Goal: Use online tool/utility: Utilize a website feature to perform a specific function

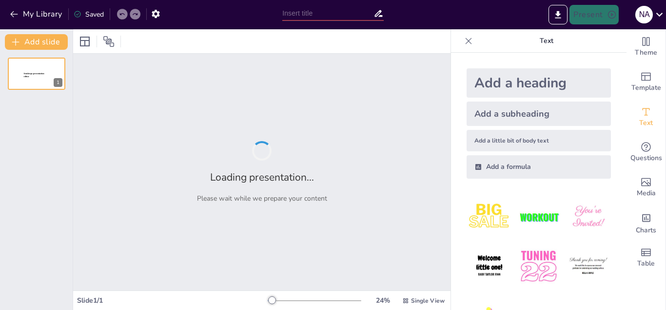
type input "Strategi Penyusunan APBD yang Efektif dan Akurat"
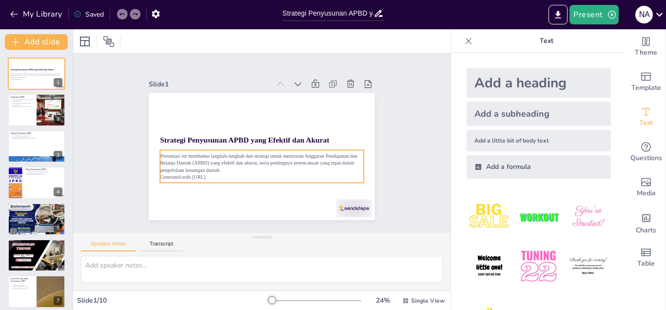
click at [292, 157] on p "Presentasi ini membahas langkah-langkah dan strategi untuk menyusun Anggaran Pe…" at bounding box center [262, 162] width 204 height 21
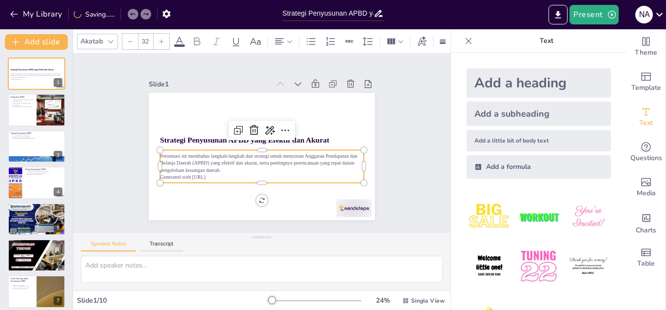
click at [224, 178] on p "Generated with [URL]" at bounding box center [262, 176] width 204 height 7
click at [31, 115] on div at bounding box center [36, 110] width 59 height 33
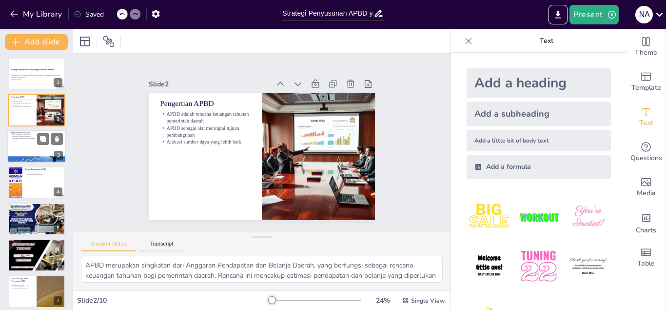
click at [36, 137] on p "Mendukung program pembangunan" at bounding box center [36, 136] width 53 height 2
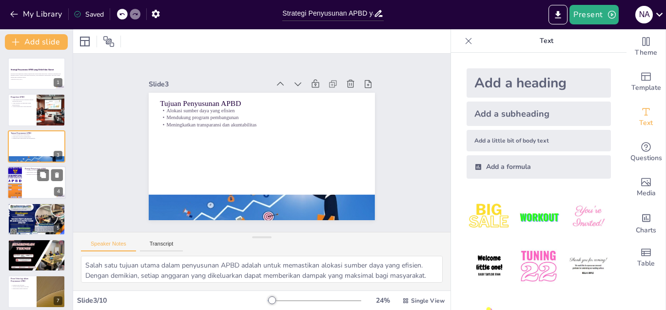
click at [36, 178] on div at bounding box center [36, 182] width 59 height 33
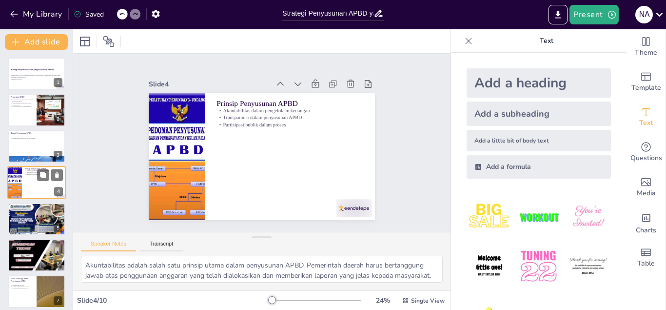
scroll to position [3, 0]
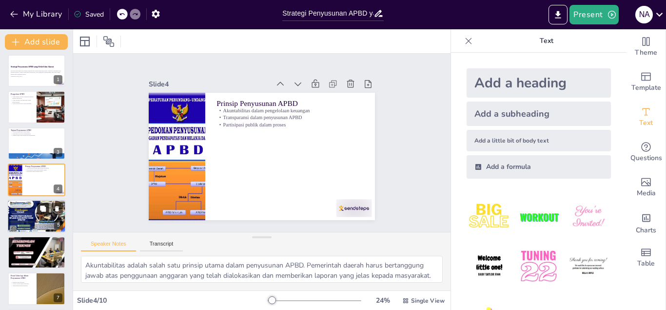
click at [42, 206] on icon at bounding box center [43, 208] width 6 height 6
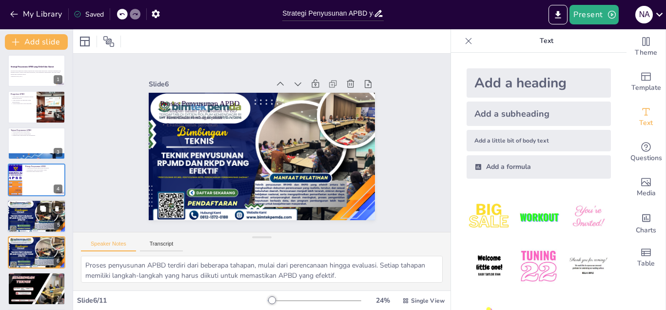
scroll to position [76, 0]
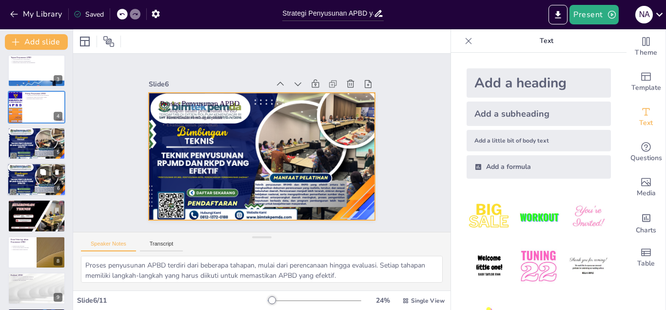
click at [34, 172] on div at bounding box center [36, 179] width 59 height 33
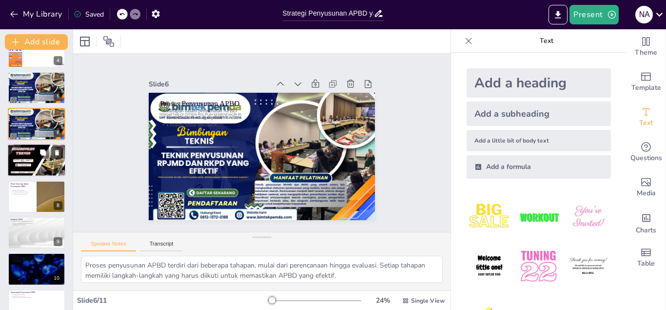
click at [33, 155] on div at bounding box center [36, 160] width 59 height 33
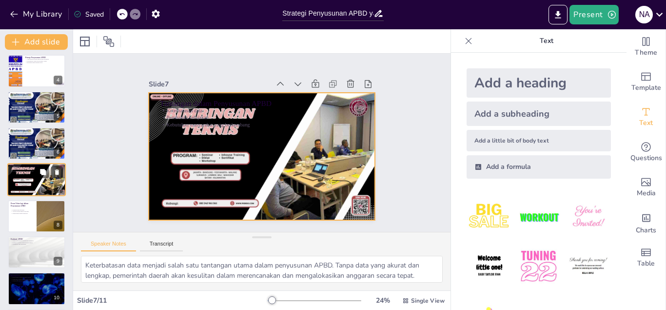
click at [33, 175] on div at bounding box center [36, 179] width 59 height 33
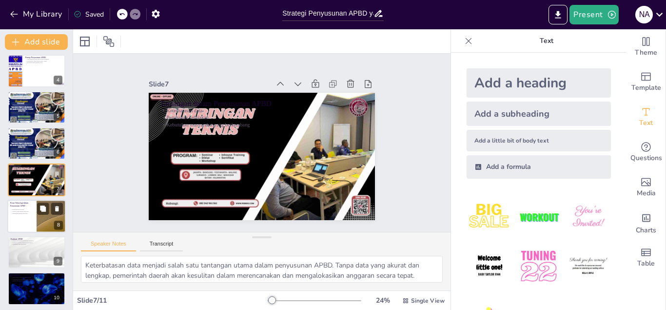
click at [27, 204] on p "Peran Teknologi dalam Penyusunan APBD" at bounding box center [21, 203] width 23 height 5
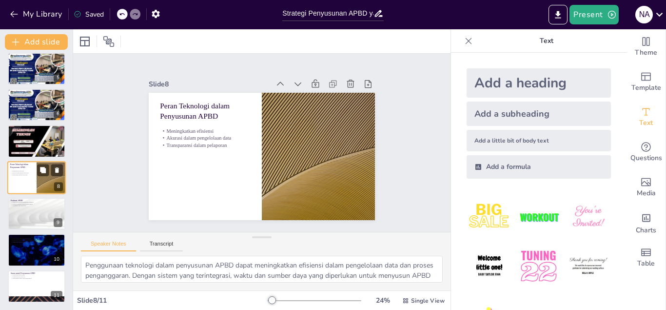
scroll to position [151, 0]
click at [24, 209] on div at bounding box center [36, 213] width 59 height 33
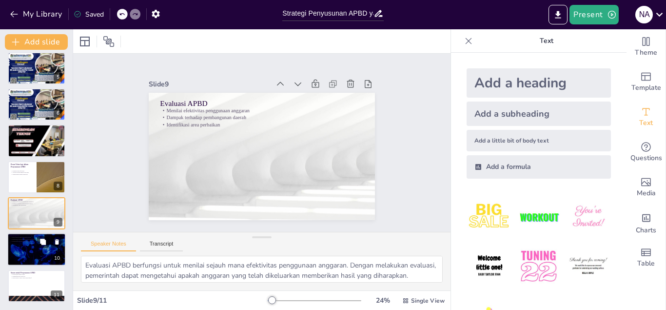
click at [28, 252] on div at bounding box center [36, 249] width 59 height 33
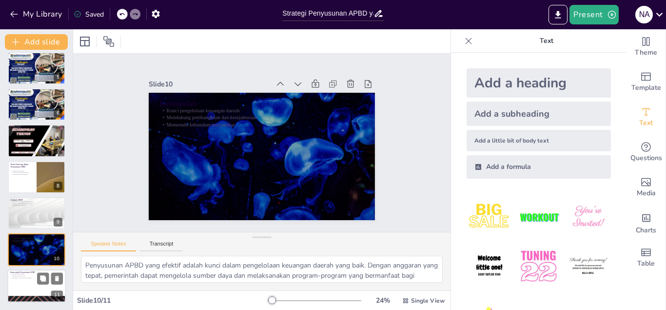
click at [27, 283] on div at bounding box center [36, 285] width 59 height 33
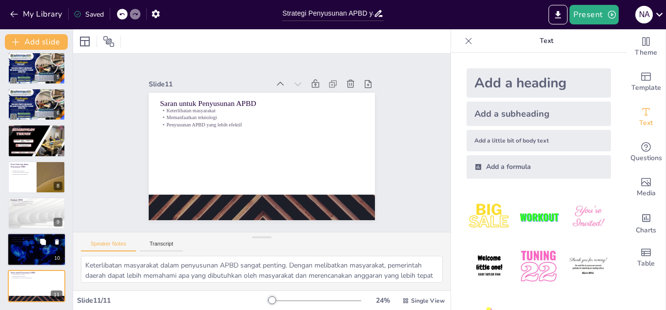
click at [32, 239] on p "Mendukung pembangunan dan kesejahteraan" at bounding box center [36, 239] width 53 height 2
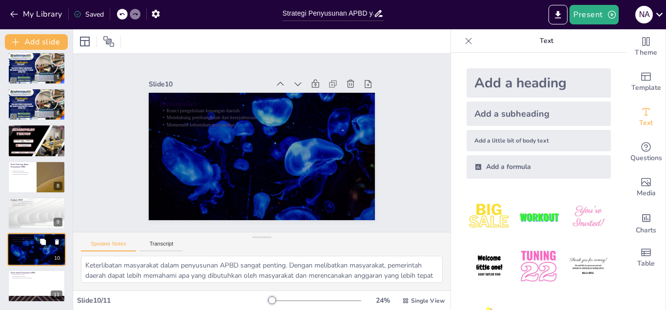
type textarea "Penyusunan APBD yang efektif adalah kunci dalam pengelolaan keuangan daerah yan…"
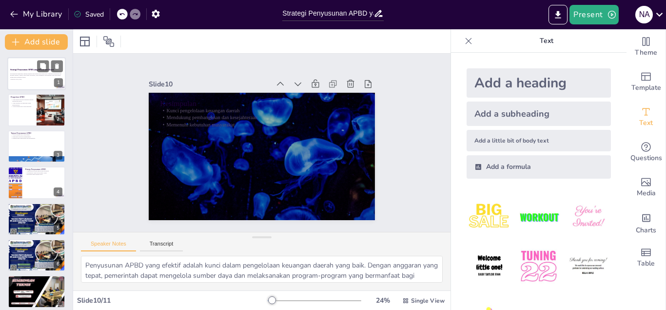
click at [32, 74] on p "Presentasi ini membahas langkah-langkah dan strategi untuk menyusun Anggaran Pe…" at bounding box center [36, 75] width 53 height 5
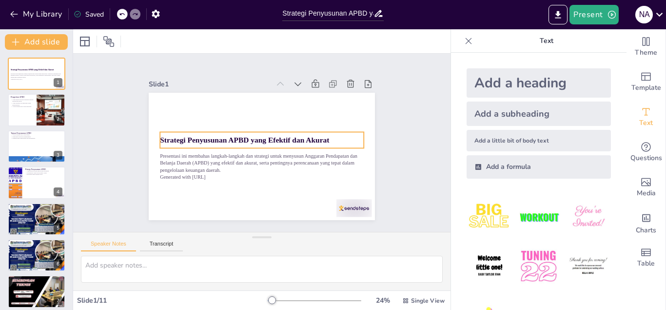
click at [258, 138] on strong "Strategi Penyusunan APBD yang Efektif dan Akurat" at bounding box center [244, 140] width 169 height 8
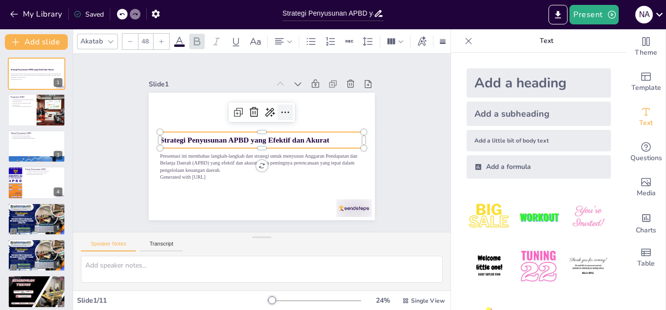
click at [282, 110] on icon at bounding box center [285, 112] width 12 height 12
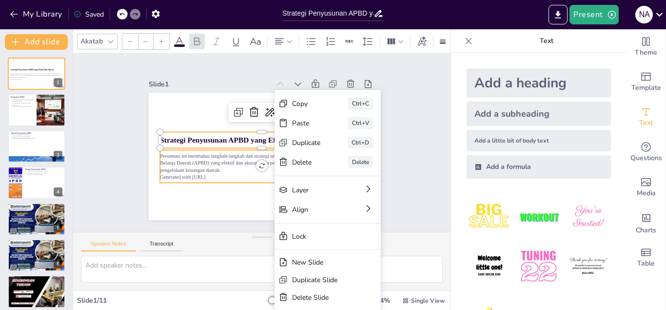
type input "32"
click at [226, 154] on p "Presentasi ini membahas langkah-langkah dan strategi untuk menyusun Anggaran Pe…" at bounding box center [262, 162] width 204 height 21
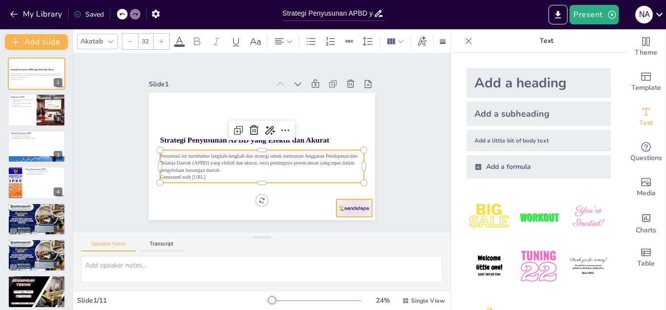
click at [351, 210] on div at bounding box center [355, 208] width 36 height 18
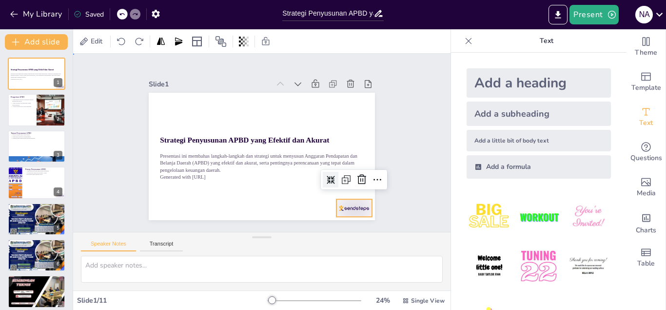
click at [244, 61] on div "Slide 1 Strategi Penyusunan APBD yang Efektif dan Akurat Presentasi ini membaha…" at bounding box center [261, 143] width 377 height 178
click at [293, 84] on icon at bounding box center [298, 84] width 10 height 10
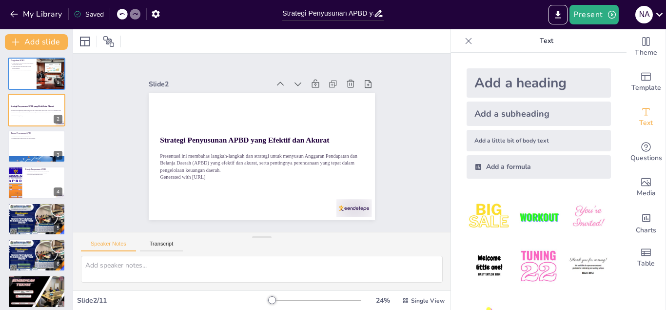
click at [293, 84] on icon at bounding box center [298, 84] width 10 height 10
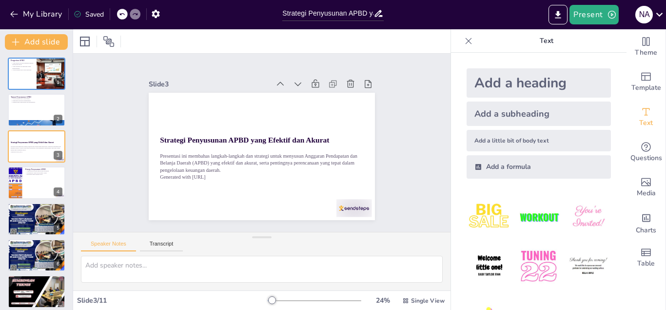
click at [298, 84] on icon at bounding box center [303, 87] width 11 height 11
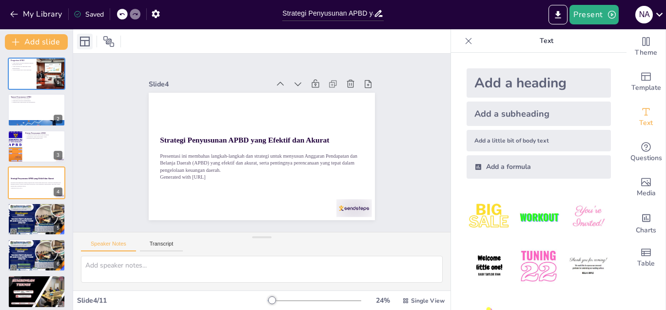
click at [78, 39] on div at bounding box center [85, 42] width 16 height 16
click at [111, 41] on icon at bounding box center [109, 42] width 12 height 12
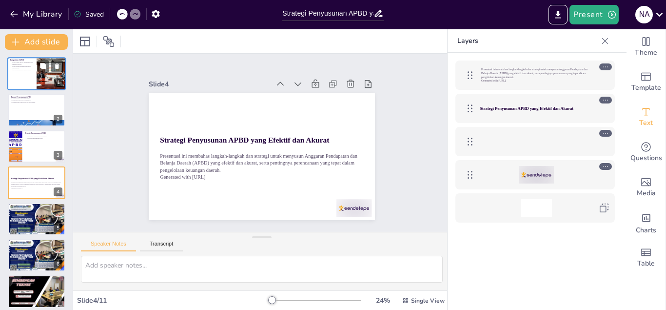
click at [45, 81] on div at bounding box center [51, 73] width 59 height 33
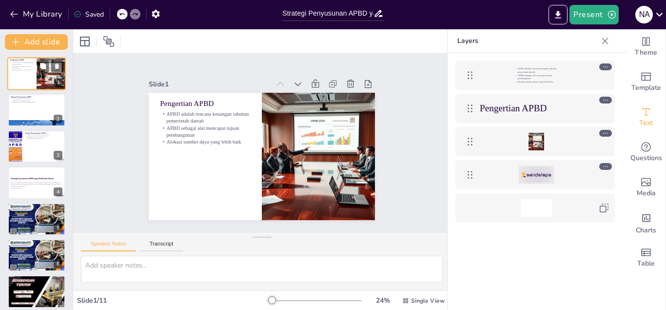
type textarea "APBD merupakan singkatan dari Anggaran Pendapatan dan Belanja Daerah, yang berf…"
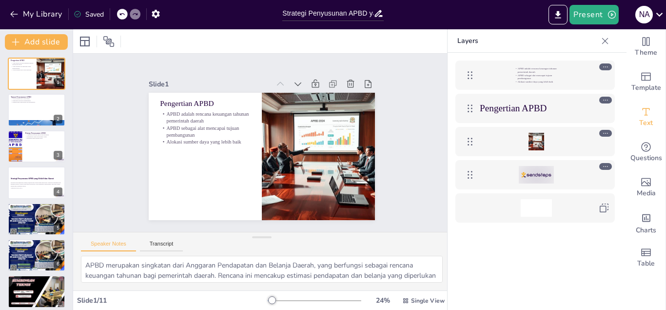
click at [84, 15] on div "Saved" at bounding box center [89, 14] width 30 height 9
click at [75, 10] on div "Saved" at bounding box center [89, 14] width 30 height 9
click at [561, 17] on icon "Export to PowerPoint" at bounding box center [558, 15] width 10 height 10
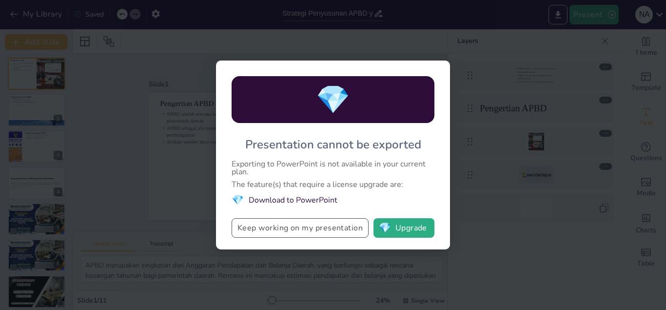
click at [327, 224] on button "Keep working on my presentation" at bounding box center [300, 228] width 137 height 20
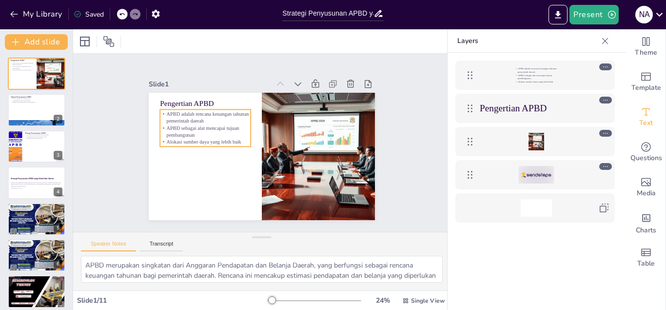
click at [209, 134] on p "APBD sebagai alat mencapai tujuan pembangunan" at bounding box center [205, 131] width 91 height 14
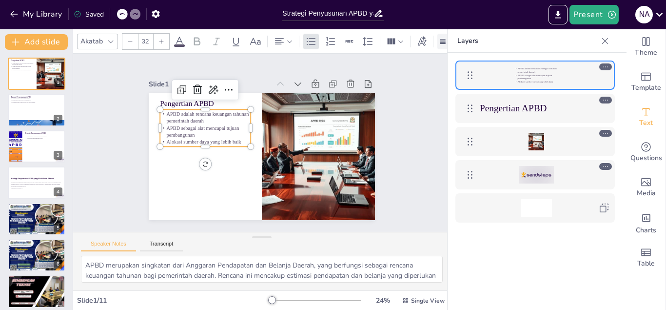
click at [445, 43] on rect at bounding box center [443, 43] width 6 height 2
click at [394, 79] on div "Slide 1 Pengertian APBD APBD adalah rencana keuangan tahunan pemerintah daerah …" at bounding box center [261, 142] width 281 height 155
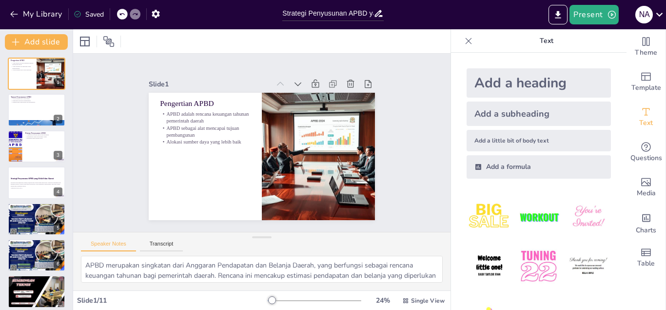
click at [501, 82] on div "Add a heading" at bounding box center [539, 82] width 144 height 29
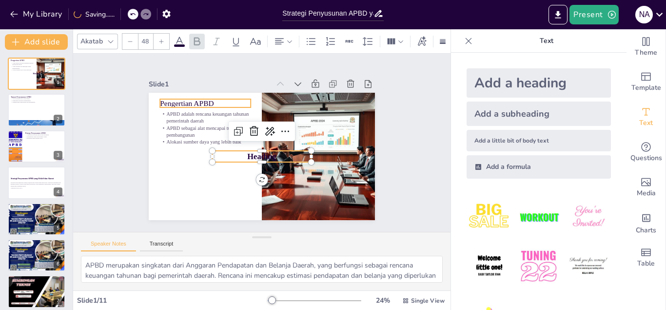
click at [185, 103] on p "Pengertian APBD" at bounding box center [205, 103] width 91 height 11
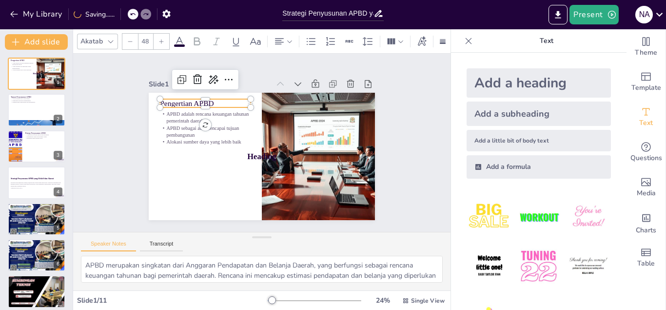
click at [511, 85] on div "Add a heading" at bounding box center [539, 82] width 144 height 29
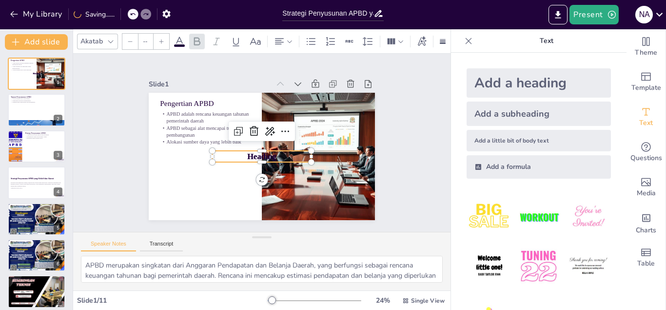
type input "68"
click at [389, 150] on div "Slide 1 Pengertian APBD APBD adalah rencana keuangan tahunan pemerintah daerah …" at bounding box center [261, 142] width 281 height 155
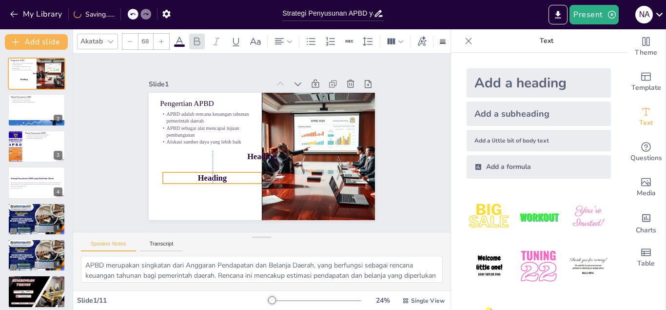
drag, startPoint x: 253, startPoint y: 157, endPoint x: 204, endPoint y: 178, distance: 53.7
click at [204, 178] on span "Heading" at bounding box center [212, 177] width 29 height 9
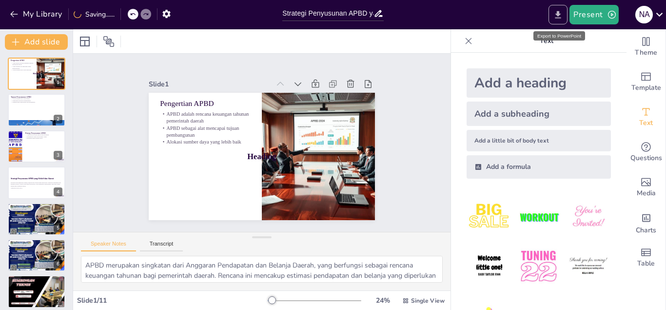
click at [557, 15] on icon "Export to PowerPoint" at bounding box center [558, 15] width 10 height 10
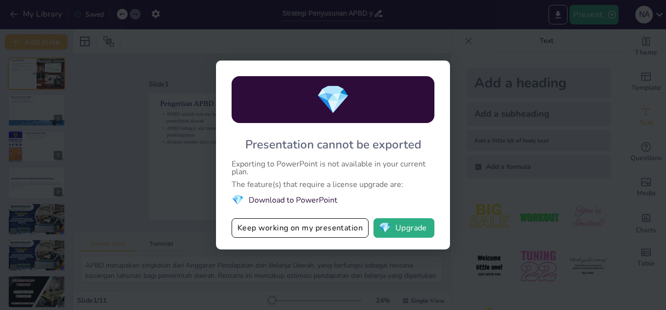
click at [470, 57] on div "💎 Presentation cannot be exported Exporting to PowerPoint is not available in y…" at bounding box center [333, 155] width 666 height 310
click at [330, 229] on button "Keep working on my presentation" at bounding box center [300, 228] width 137 height 20
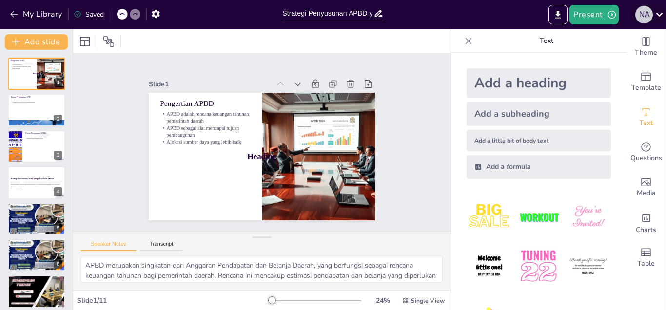
click at [643, 18] on div "n a" at bounding box center [644, 15] width 18 height 18
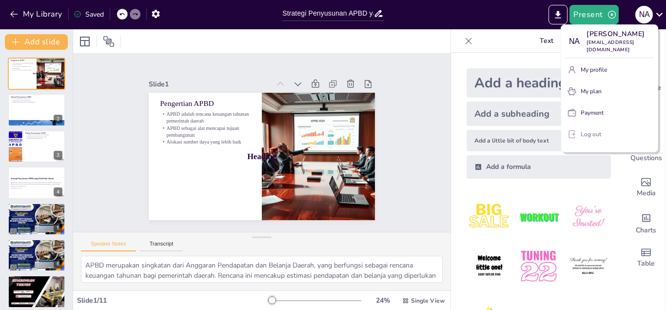
click at [600, 132] on p "Log out" at bounding box center [591, 134] width 20 height 9
